Goal: Task Accomplishment & Management: Manage account settings

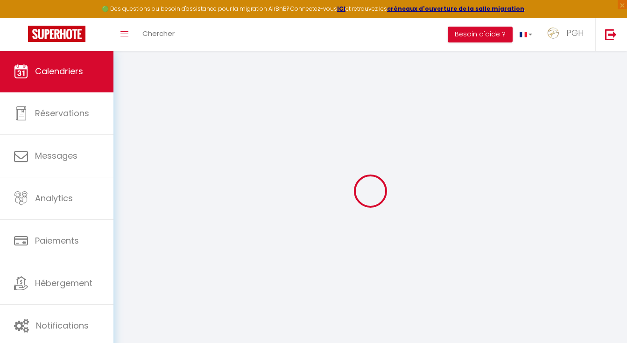
select select
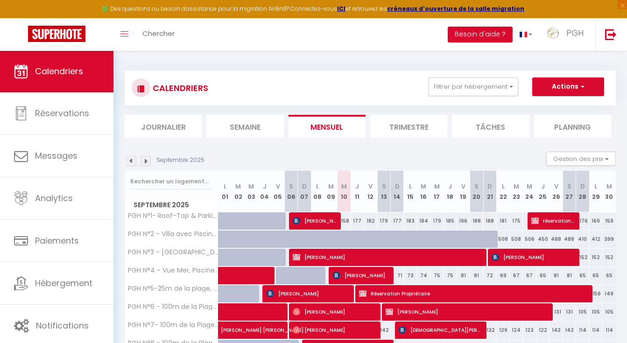
click at [321, 216] on span "[PERSON_NAME]" at bounding box center [314, 221] width 43 height 18
select select "OK"
select select "0"
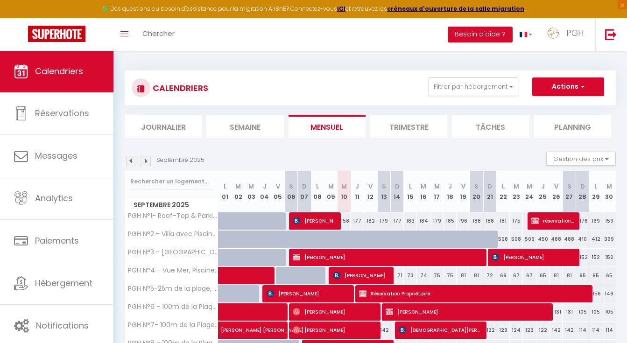
select select "1"
select select
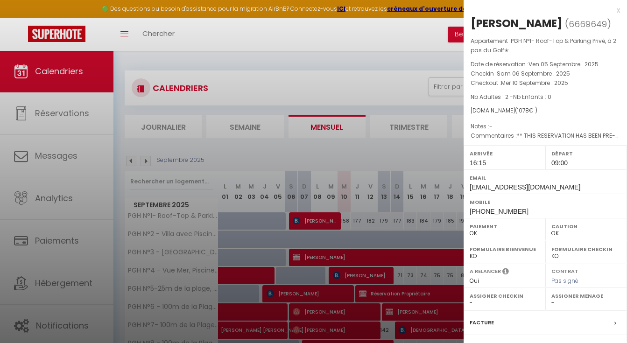
click at [356, 155] on div at bounding box center [313, 171] width 627 height 343
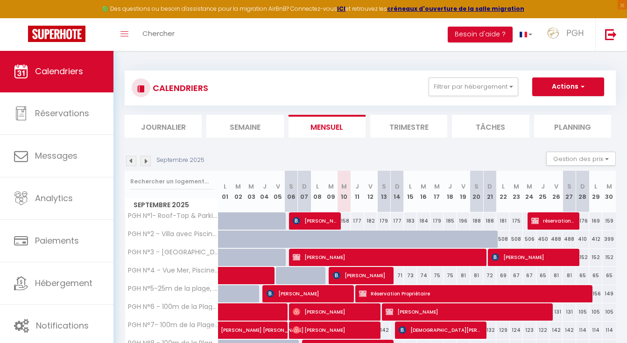
click at [220, 158] on div "Septembre 2025 Gestion des prix Nb Nuits minimum Règles Disponibilité" at bounding box center [370, 161] width 491 height 19
click at [228, 160] on div "Septembre 2025 Gestion des prix Nb Nuits minimum Règles Disponibilité" at bounding box center [370, 161] width 491 height 19
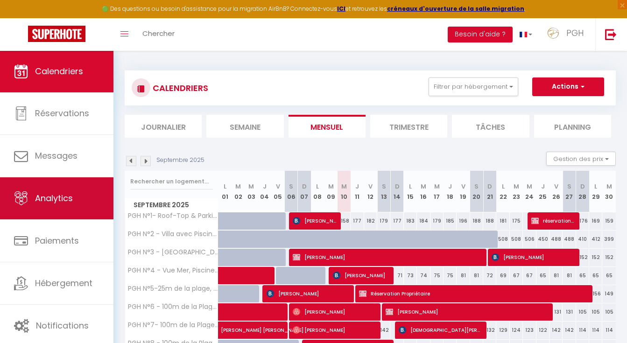
click at [86, 210] on link "Analytics" at bounding box center [56, 198] width 113 height 42
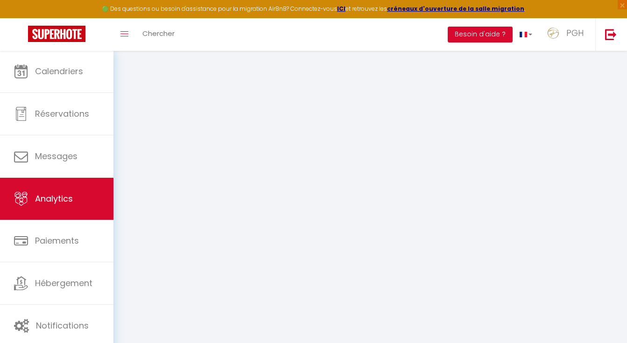
select select "2025"
select select "9"
